Goal: Task Accomplishment & Management: Use online tool/utility

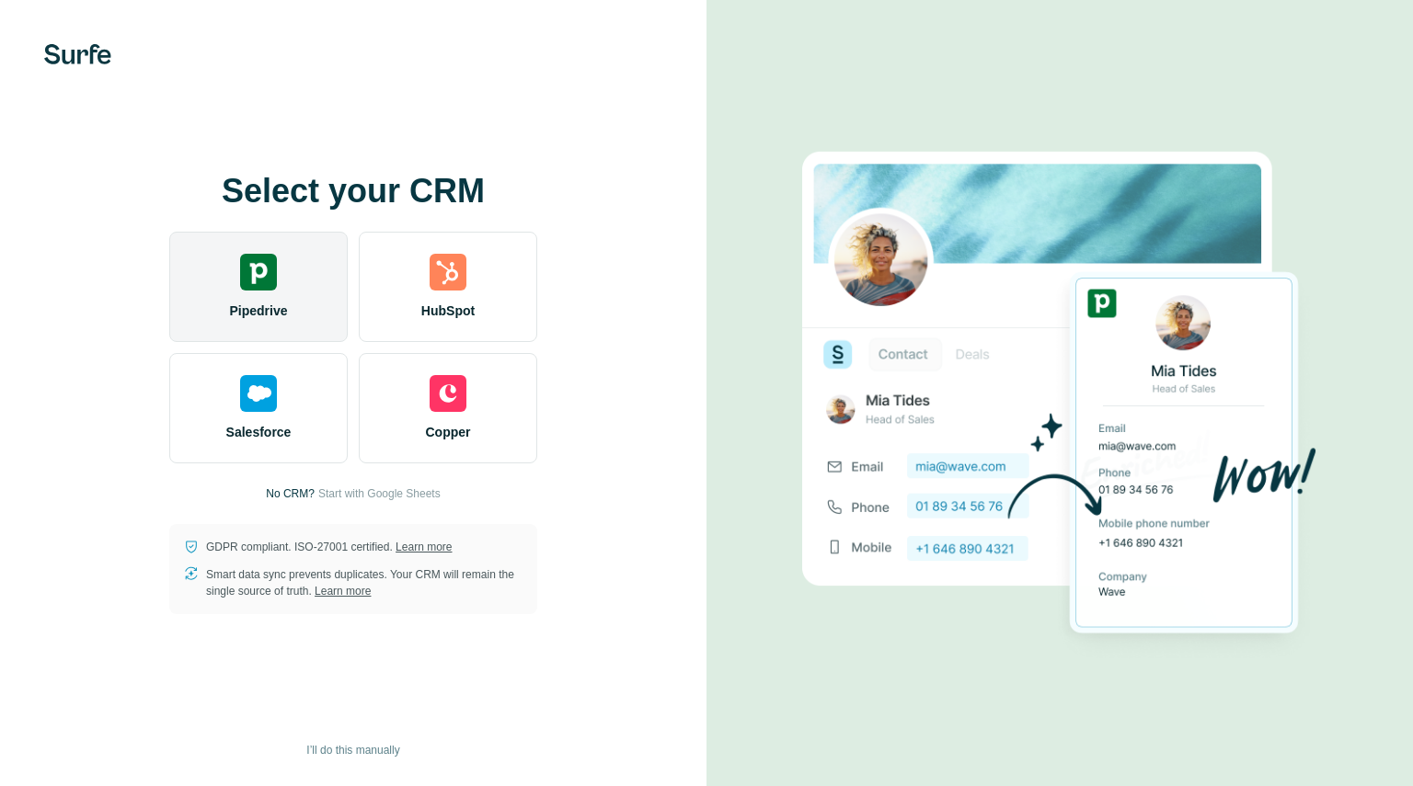
click at [247, 274] on img at bounding box center [258, 272] width 37 height 37
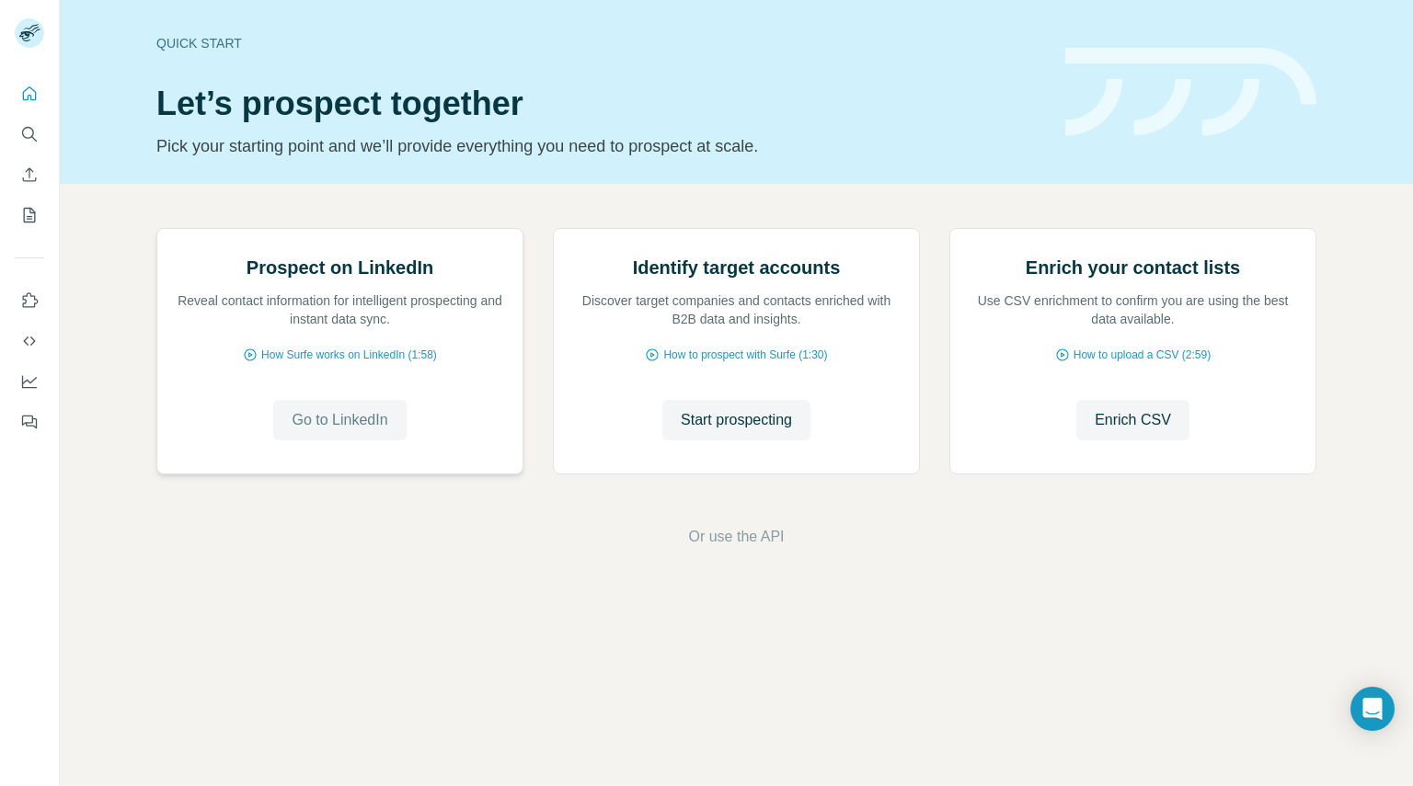
click at [366, 431] on span "Go to LinkedIn" at bounding box center [340, 420] width 96 height 22
